Goal: Information Seeking & Learning: Learn about a topic

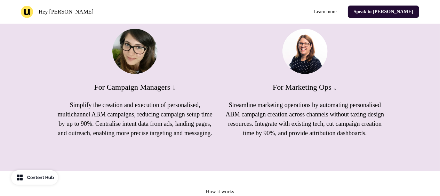
scroll to position [385, 0]
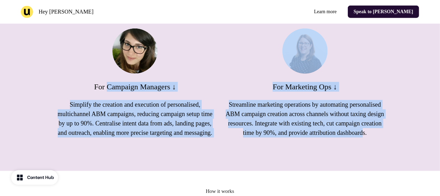
drag, startPoint x: 145, startPoint y: 95, endPoint x: 331, endPoint y: 163, distance: 197.8
click at [331, 163] on div "Benefits for IET team For Campaign Managers ↓ Simplify the creation and executi…" at bounding box center [220, 72] width 440 height 197
drag, startPoint x: 331, startPoint y: 163, endPoint x: 152, endPoint y: 113, distance: 186.3
click at [152, 113] on p "Simplify the creation and execution of personalised, multichannel ABM campaigns…" at bounding box center [135, 119] width 159 height 38
click at [177, 106] on p "Simplify the creation and execution of personalised, multichannel ABM campaigns…" at bounding box center [135, 119] width 159 height 38
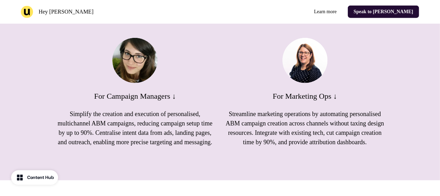
scroll to position [375, 0]
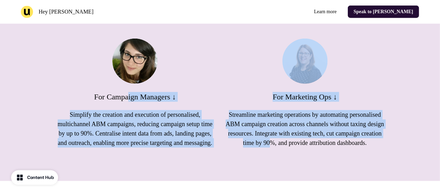
drag, startPoint x: 126, startPoint y: 96, endPoint x: 341, endPoint y: 145, distance: 220.1
click at [341, 145] on div "For Campaign Managers ↓ Simplify the creation and execution of personalised, mu…" at bounding box center [220, 93] width 329 height 109
click at [341, 145] on p "Streamline marketing operations by automating personalised ABM campaign creatio…" at bounding box center [305, 129] width 159 height 38
click at [305, 144] on p "Streamline marketing operations by automating personalised ABM campaign creatio…" at bounding box center [305, 129] width 159 height 38
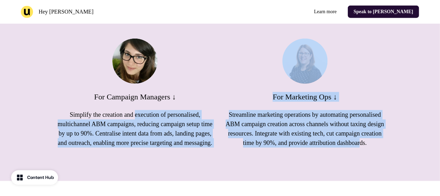
drag, startPoint x: 134, startPoint y: 118, endPoint x: 333, endPoint y: 150, distance: 201.6
click at [333, 148] on div "For Campaign Managers ↓ Simplify the creation and execution of personalised, mu…" at bounding box center [220, 93] width 329 height 109
click at [333, 148] on p "Streamline marketing operations by automating personalised ABM campaign creatio…" at bounding box center [305, 129] width 159 height 38
click at [302, 141] on p "Streamline marketing operations by automating personalised ABM campaign creatio…" at bounding box center [305, 129] width 159 height 38
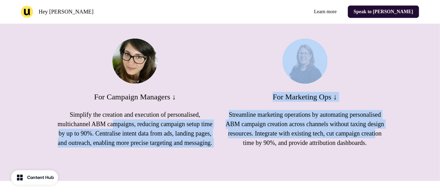
drag, startPoint x: 302, startPoint y: 141, endPoint x: 112, endPoint y: 124, distance: 190.8
click at [112, 124] on div "For Campaign Managers ↓ Simplify the creation and execution of personalised, mu…" at bounding box center [220, 93] width 329 height 109
click at [112, 124] on p "Simplify the creation and execution of personalised, multichannel ABM campaigns…" at bounding box center [135, 129] width 159 height 38
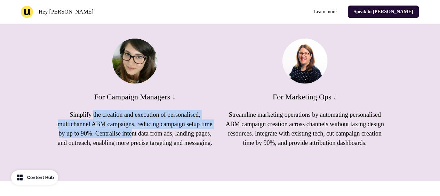
drag, startPoint x: 87, startPoint y: 114, endPoint x: 158, endPoint y: 140, distance: 75.1
click at [158, 140] on p "Simplify the creation and execution of personalised, multichannel ABM campaigns…" at bounding box center [135, 129] width 159 height 38
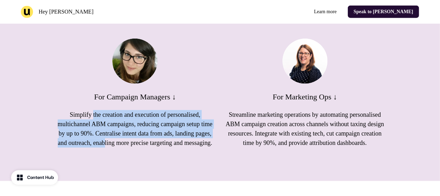
click at [158, 140] on p "Simplify the creation and execution of personalised, multichannel ABM campaigns…" at bounding box center [135, 129] width 159 height 38
click at [142, 135] on p "Simplify the creation and execution of personalised, multichannel ABM campaigns…" at bounding box center [135, 129] width 159 height 38
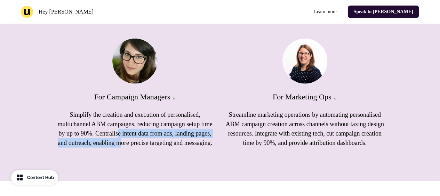
drag, startPoint x: 142, startPoint y: 135, endPoint x: 178, endPoint y: 148, distance: 38.4
click at [178, 148] on p "Simplify the creation and execution of personalised, multichannel ABM campaigns…" at bounding box center [135, 129] width 159 height 38
click at [140, 143] on p "Simplify the creation and execution of personalised, multichannel ABM campaigns…" at bounding box center [135, 129] width 159 height 38
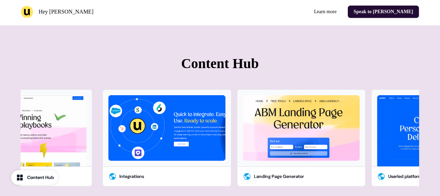
scroll to position [1473, 0]
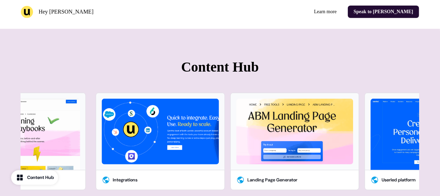
click at [35, 176] on div "Content Hub" at bounding box center [40, 177] width 27 height 7
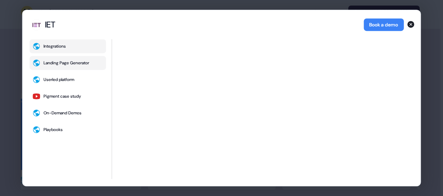
click at [60, 62] on div "Landing Page Generator" at bounding box center [67, 63] width 46 height 6
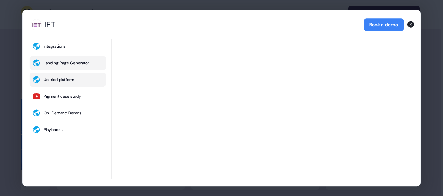
click at [61, 84] on button "Userled platform" at bounding box center [68, 80] width 77 height 14
click at [61, 121] on div "Integrations Landing Page Generator Userled platform Pigment case study On-Dema…" at bounding box center [68, 109] width 77 height 140
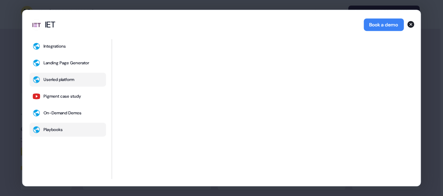
click at [62, 130] on div "Playbooks" at bounding box center [53, 130] width 19 height 6
click at [411, 24] on icon "button" at bounding box center [410, 24] width 7 height 7
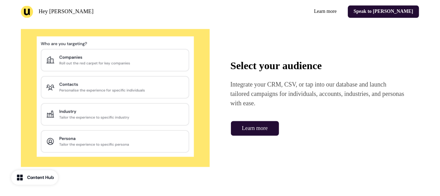
scroll to position [656, 0]
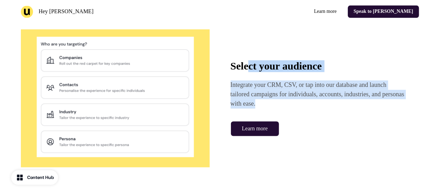
drag, startPoint x: 249, startPoint y: 78, endPoint x: 317, endPoint y: 113, distance: 76.4
click at [317, 109] on div "Select your audience Integrate your CRM, CSV, or tap into our database and laun…" at bounding box center [319, 85] width 176 height 48
click at [317, 109] on p "Integrate your CRM, CSV, or tap into our database and launch tailored campaigns…" at bounding box center [319, 95] width 176 height 28
click at [280, 105] on p "Integrate your CRM, CSV, or tap into our database and launch tailored campaigns…" at bounding box center [319, 95] width 176 height 28
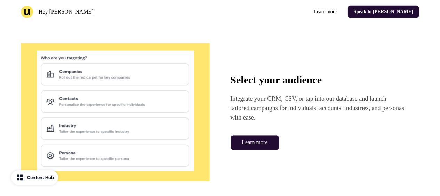
scroll to position [642, 0]
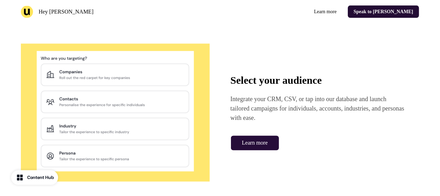
click at [258, 151] on link "Learn more" at bounding box center [255, 143] width 49 height 15
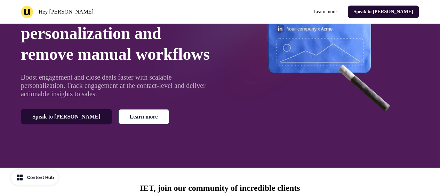
scroll to position [85, 0]
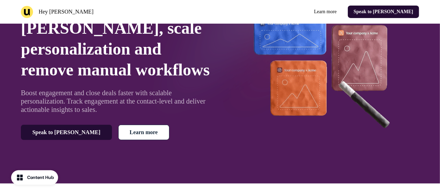
click at [123, 140] on link "Learn more" at bounding box center [143, 132] width 51 height 15
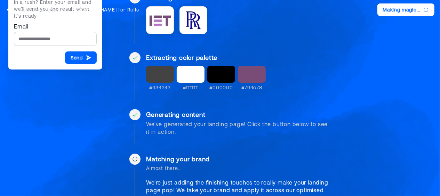
scroll to position [85, 0]
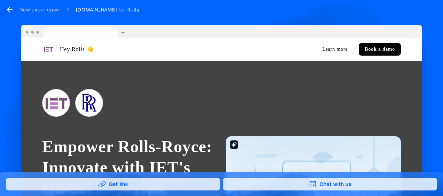
click at [167, 181] on button "Get link" at bounding box center [113, 184] width 214 height 13
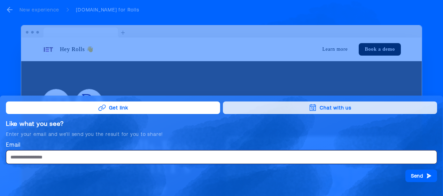
click at [75, 158] on input "Email" at bounding box center [221, 157] width 431 height 14
type input "**********"
click at [410, 176] on button "Send" at bounding box center [421, 176] width 32 height 13
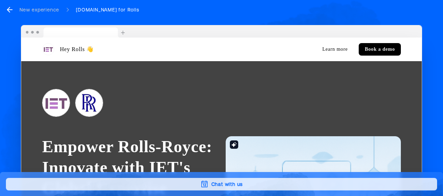
click at [43, 11] on div "New experience" at bounding box center [39, 9] width 40 height 7
click at [11, 8] on icon "go back" at bounding box center [10, 10] width 8 height 8
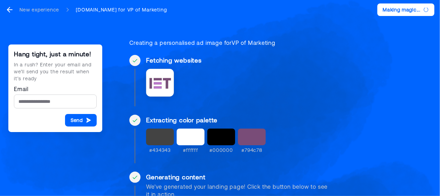
scroll to position [85, 0]
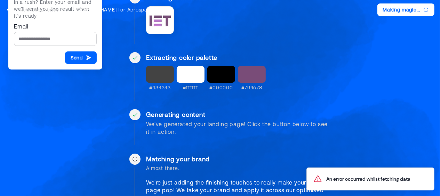
scroll to position [85, 0]
